Goal: Task Accomplishment & Management: Manage account settings

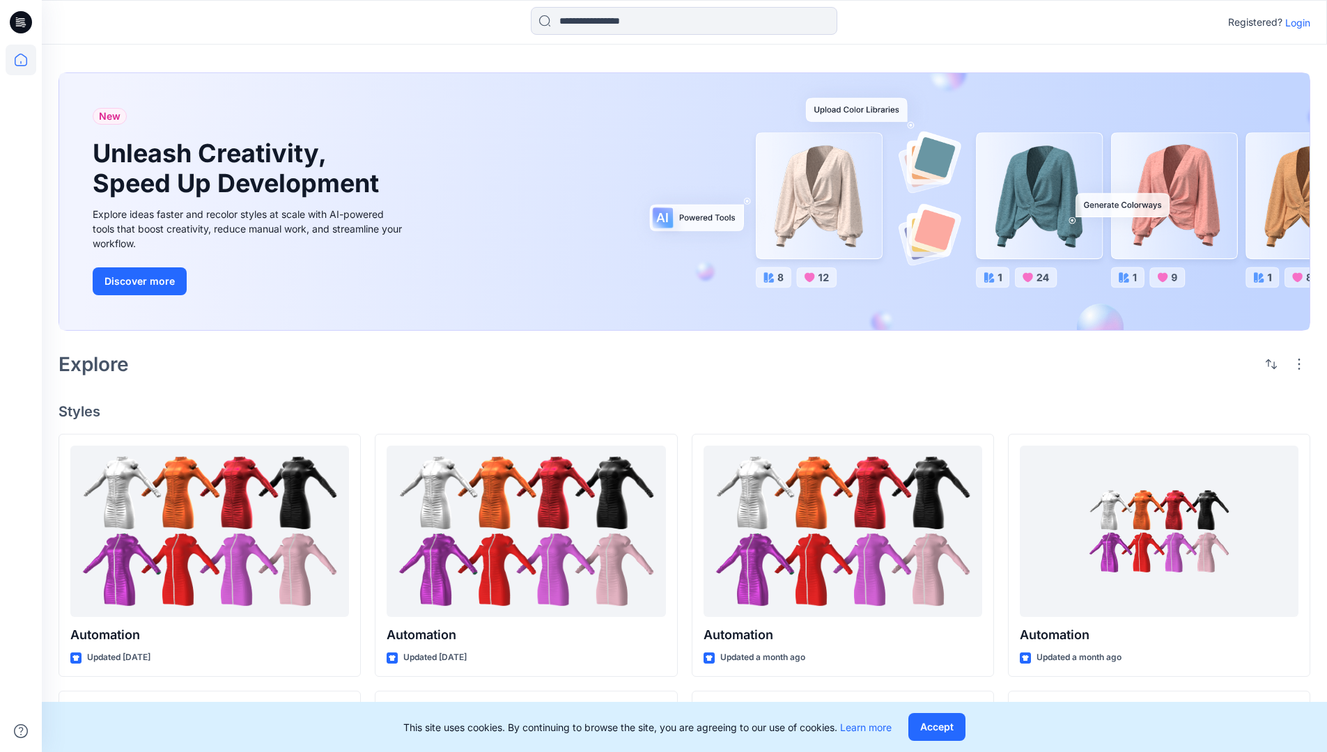
click at [1294, 22] on p "Login" at bounding box center [1297, 22] width 25 height 15
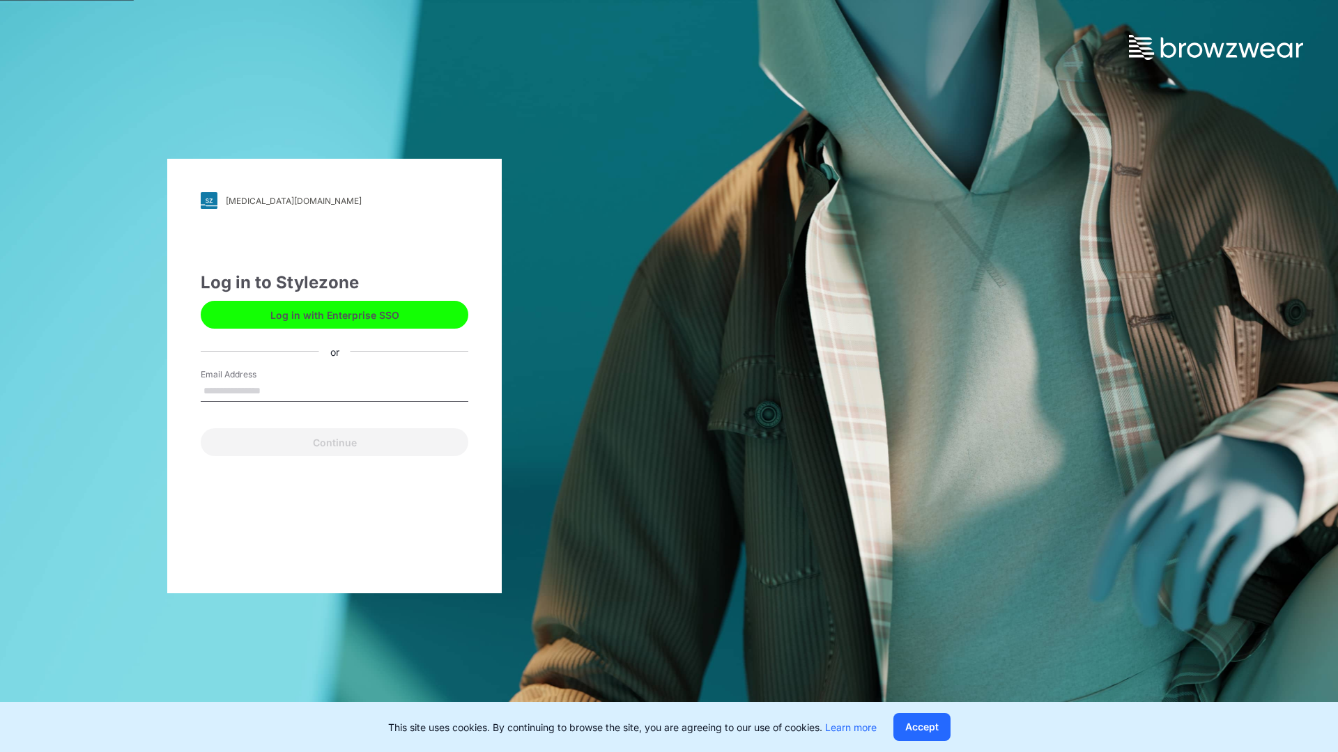
click at [275, 390] on input "Email Address" at bounding box center [335, 391] width 268 height 21
type input "**********"
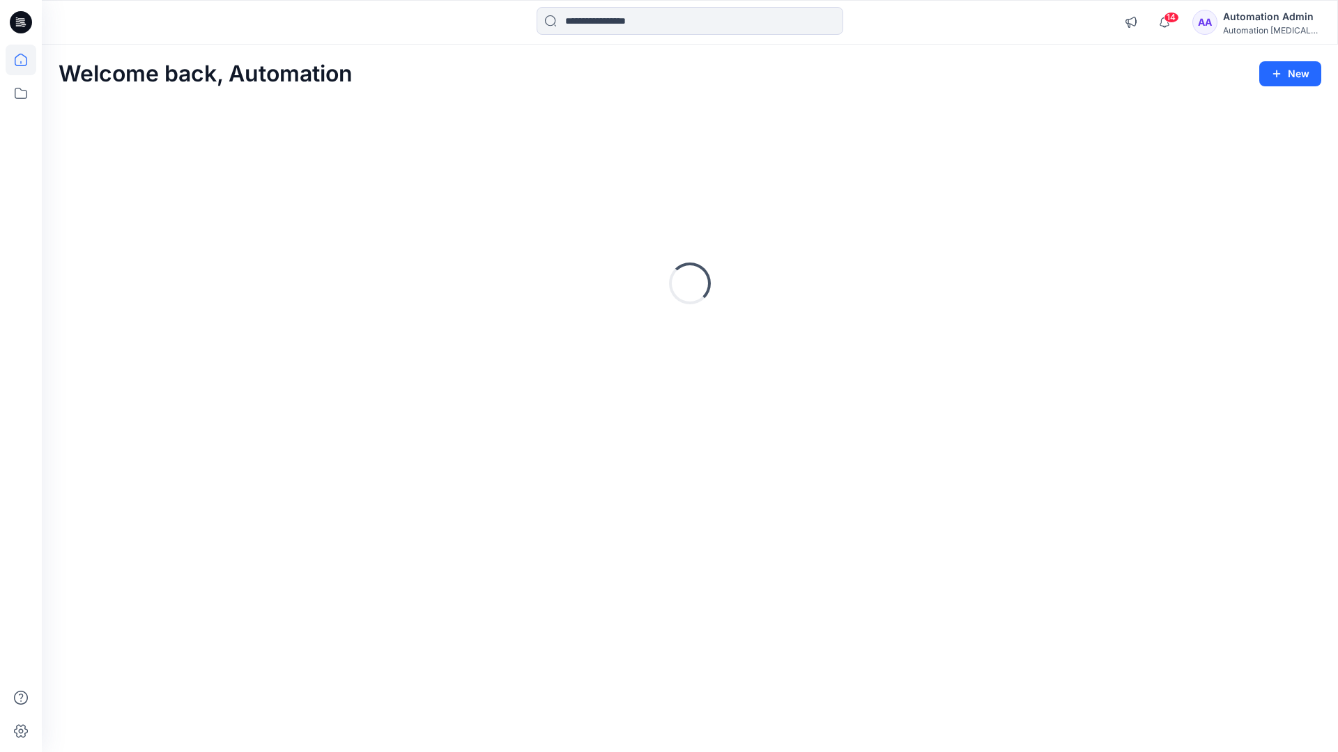
click at [26, 60] on icon at bounding box center [21, 60] width 13 height 13
click at [1135, 25] on icon "button" at bounding box center [1130, 22] width 10 height 11
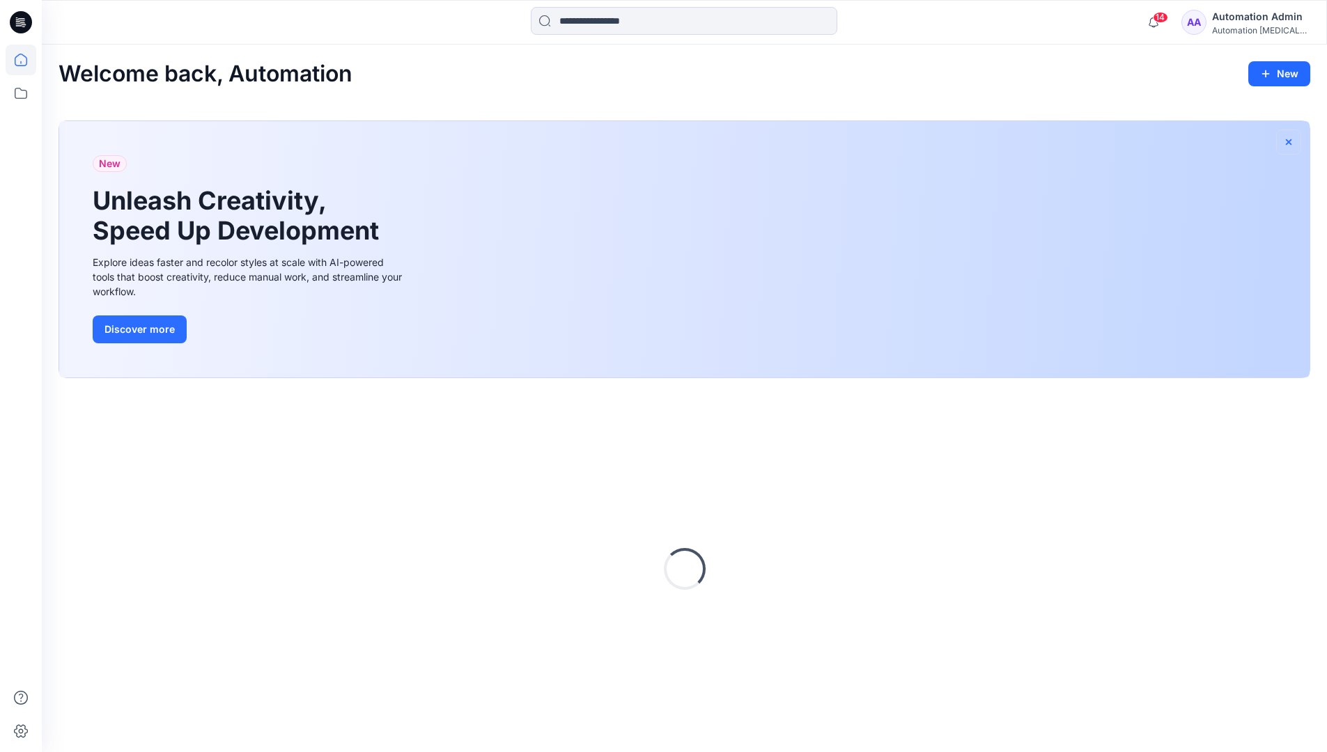
click at [1288, 140] on icon "button" at bounding box center [1288, 142] width 11 height 11
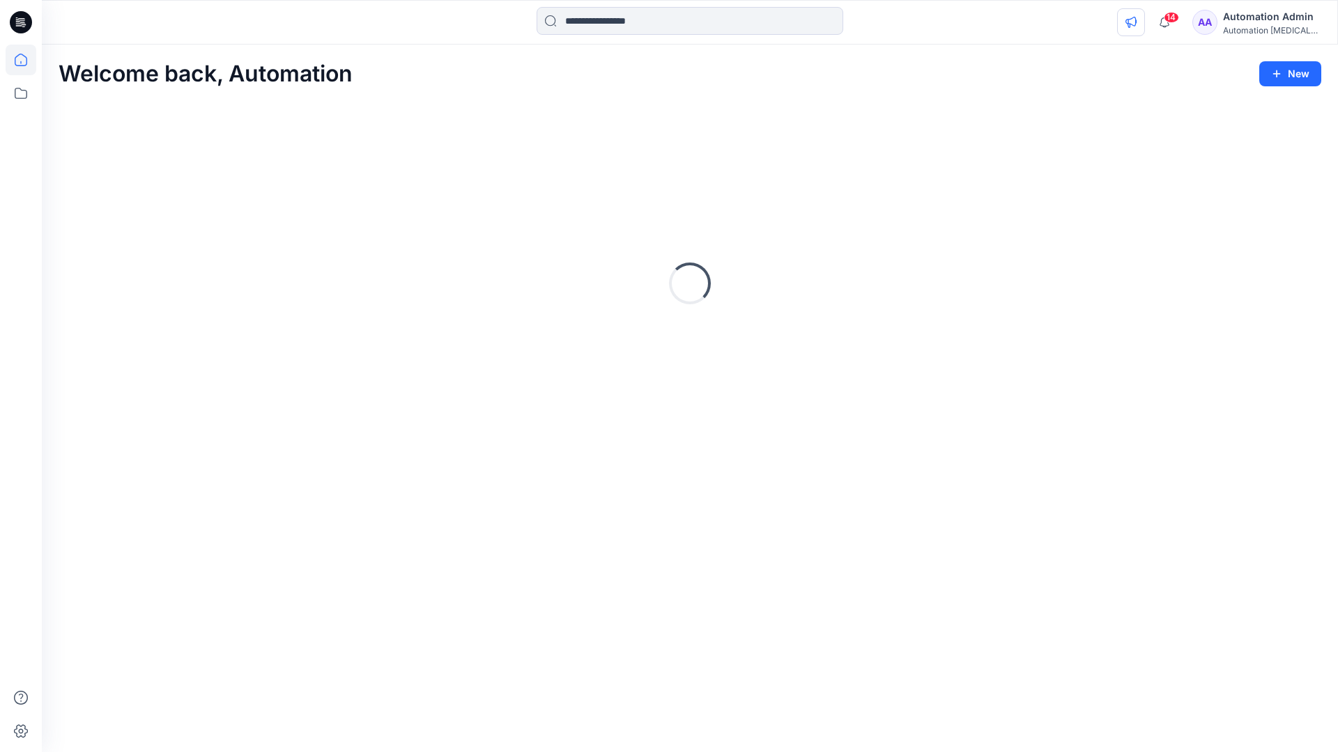
click at [1136, 20] on icon "button" at bounding box center [1130, 22] width 11 height 11
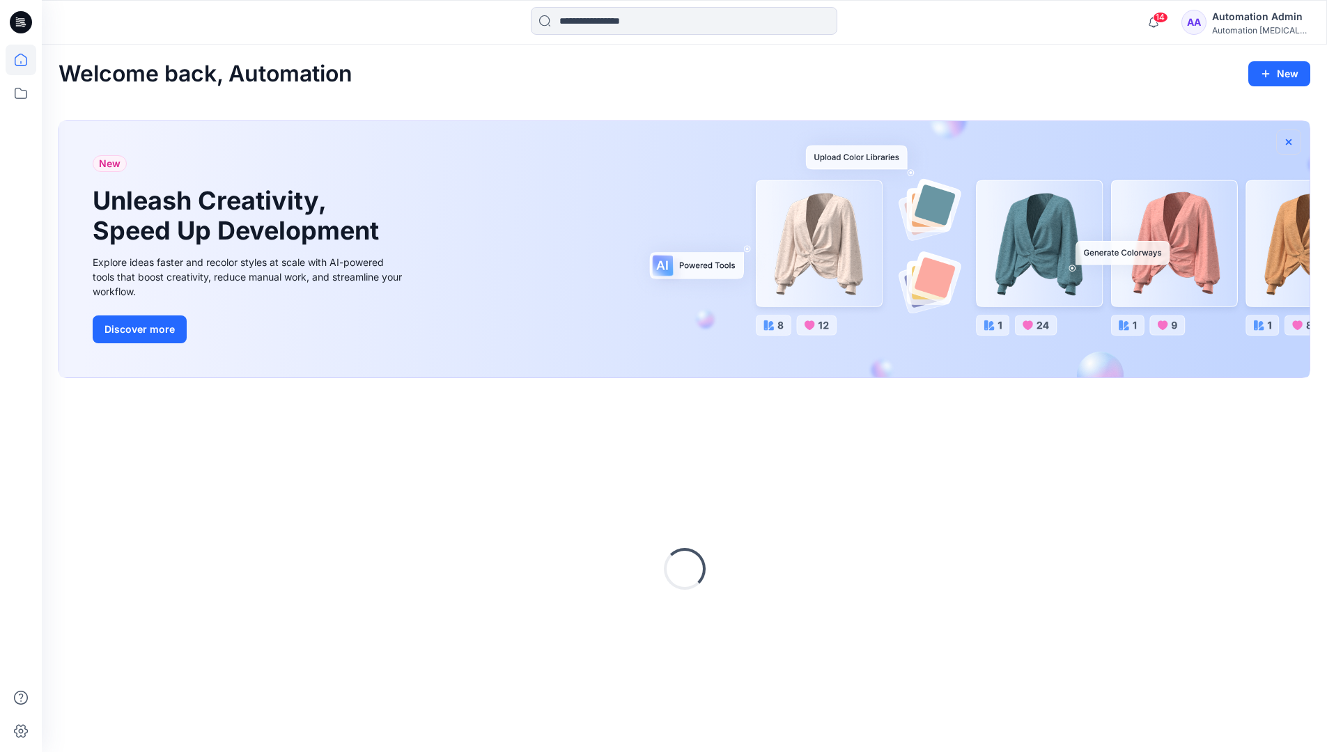
click at [1289, 142] on icon "button" at bounding box center [1289, 142] width 6 height 6
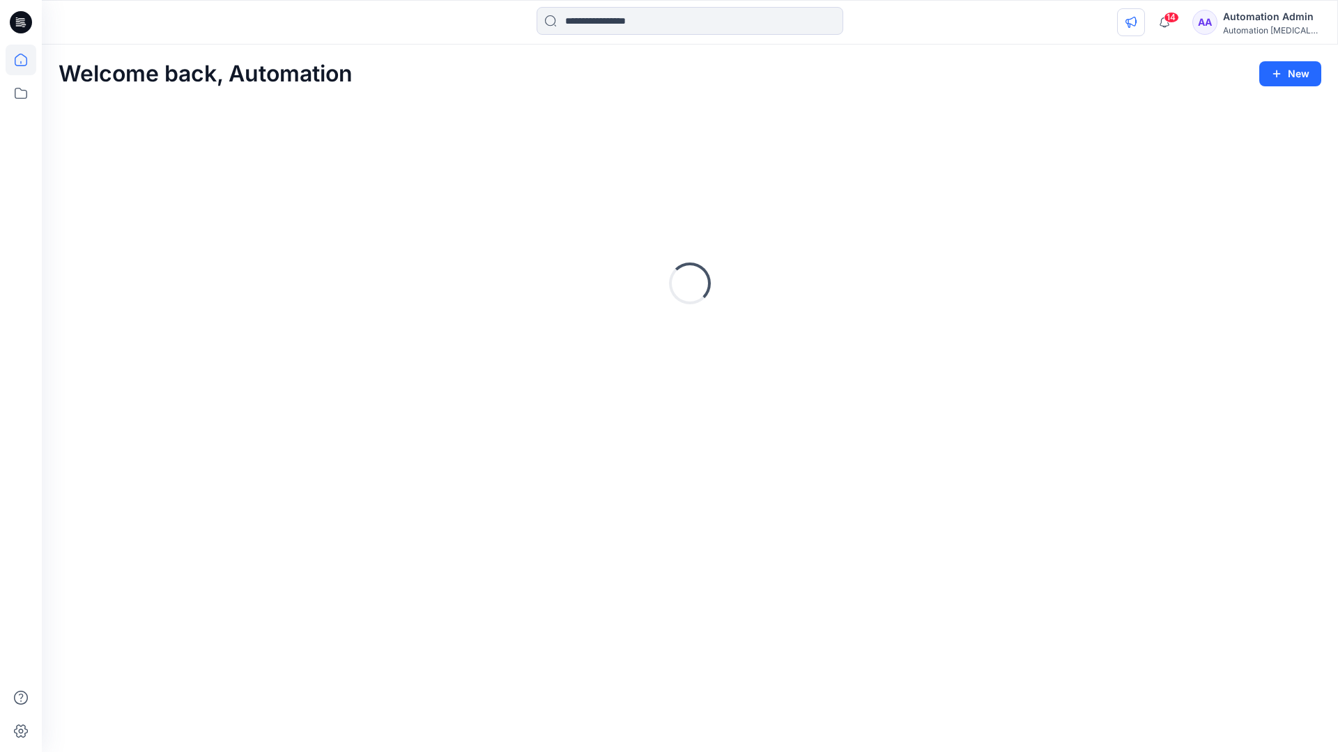
click at [1136, 24] on icon "button" at bounding box center [1130, 22] width 11 height 11
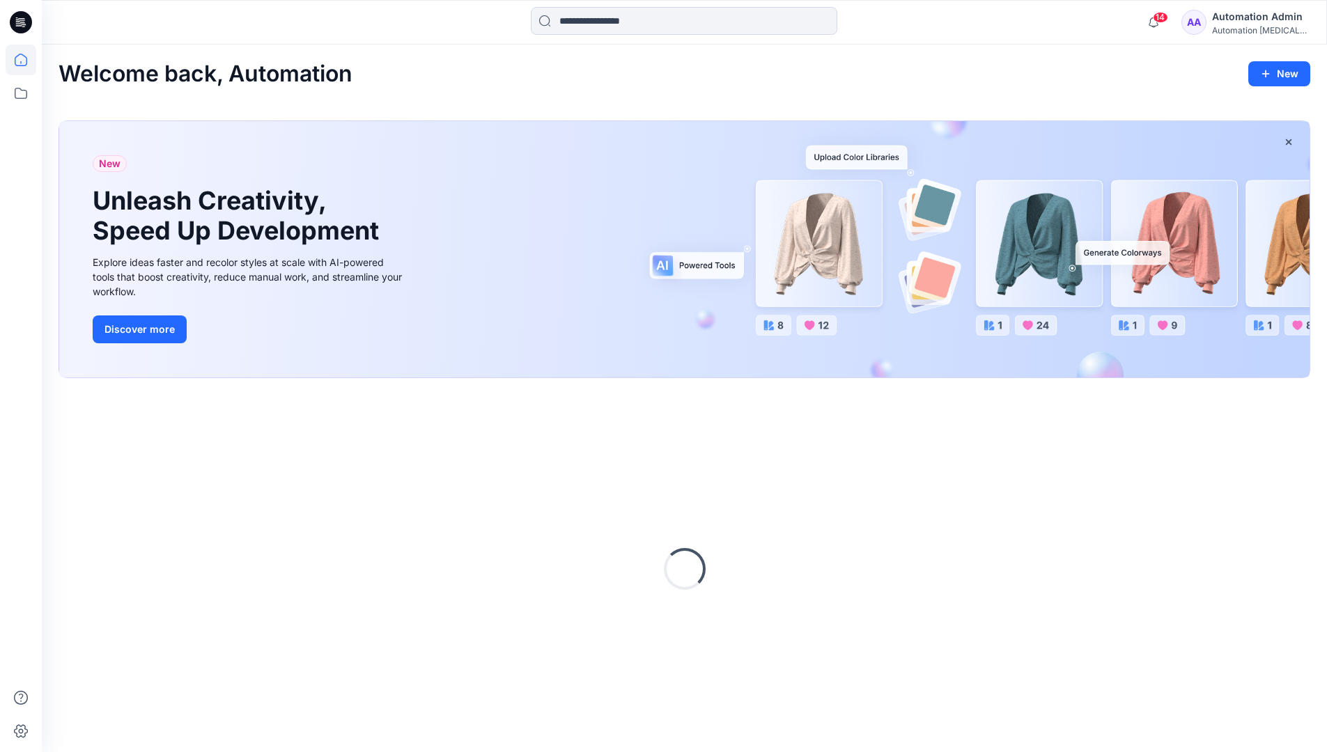
click at [1236, 31] on div "Automation [MEDICAL_DATA]..." at bounding box center [1261, 30] width 98 height 10
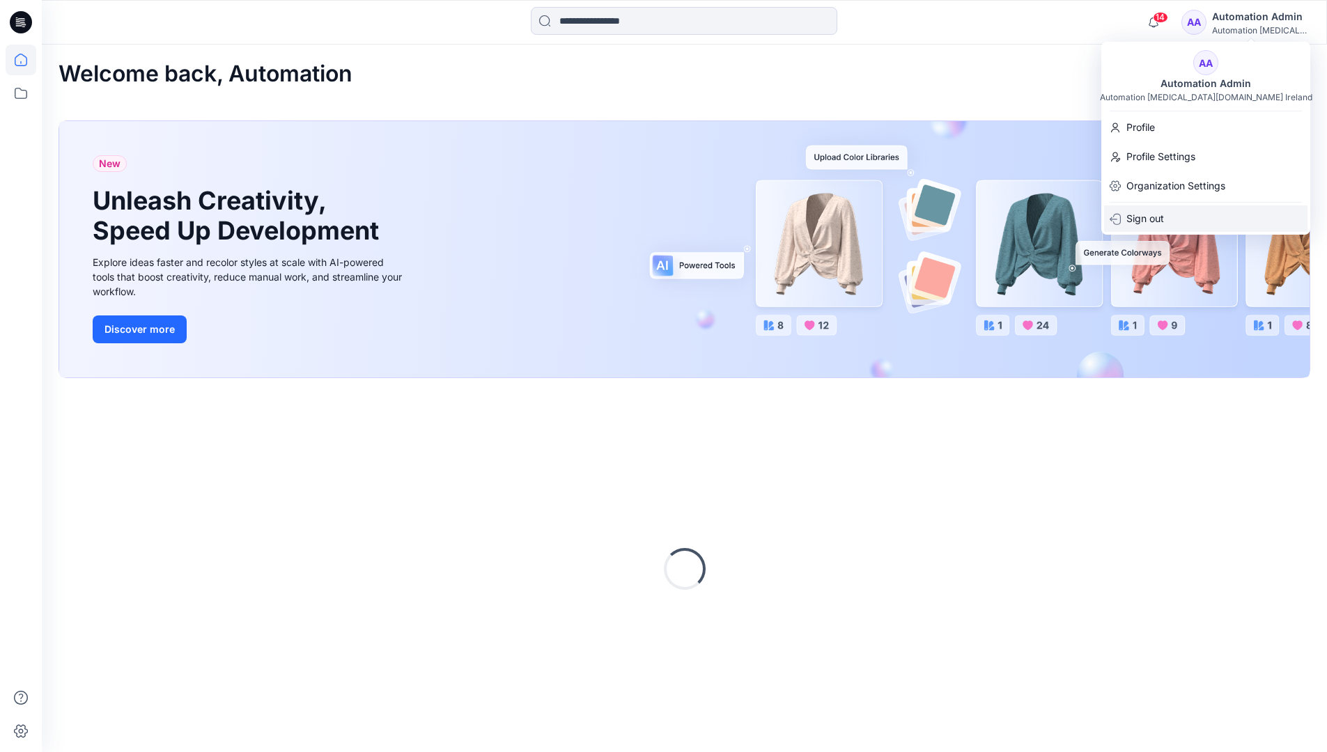
click at [1172, 215] on div "Sign out" at bounding box center [1205, 219] width 203 height 26
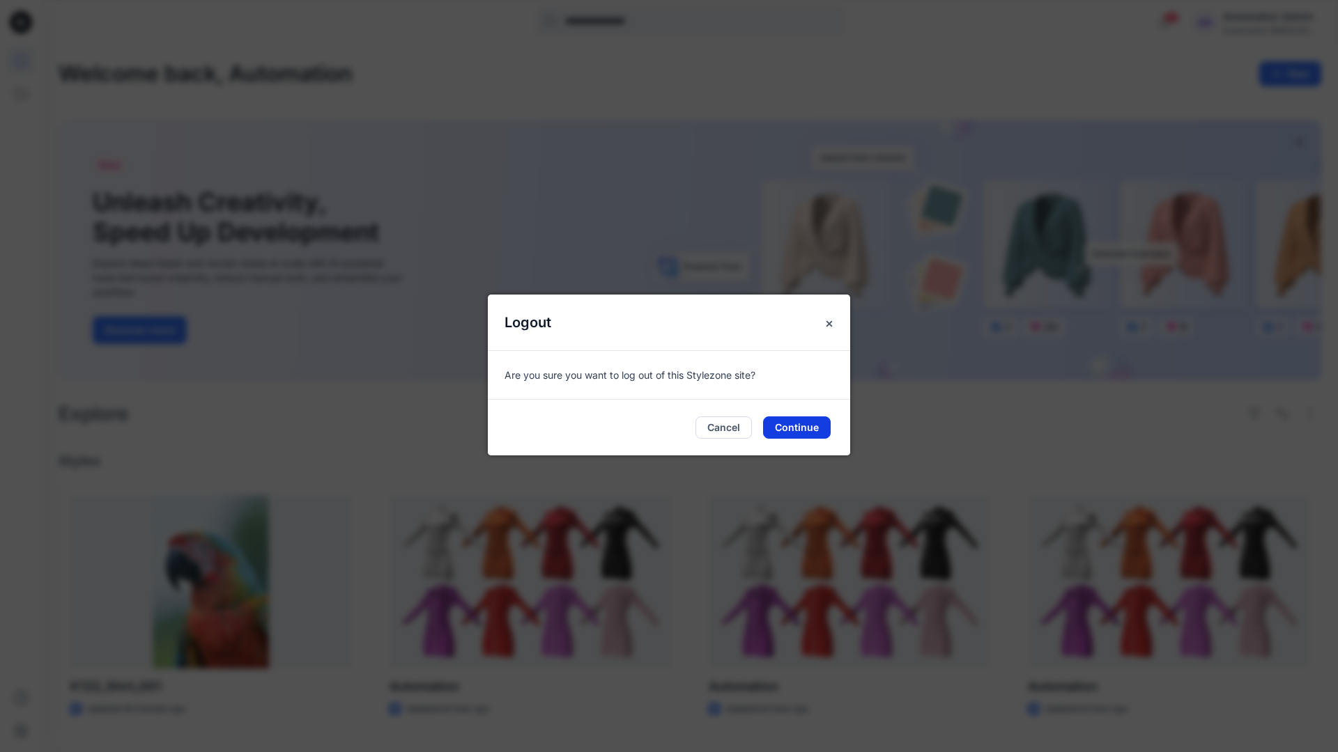
click at [821, 428] on button "Continue" at bounding box center [797, 428] width 68 height 22
